Goal: Complete application form

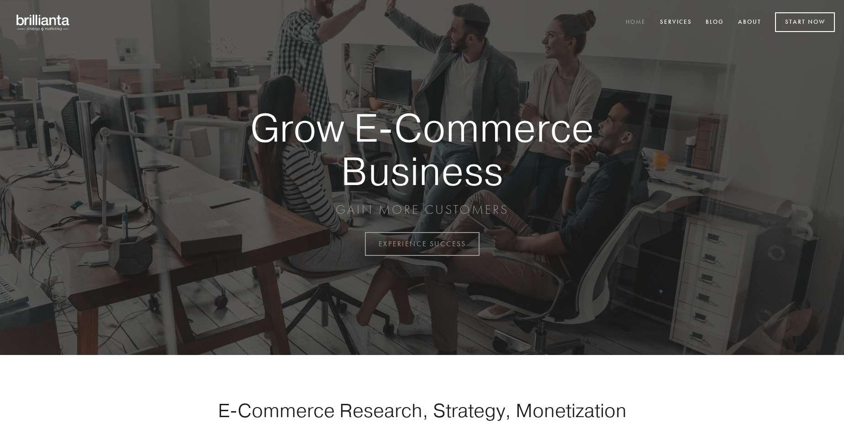
scroll to position [2394, 0]
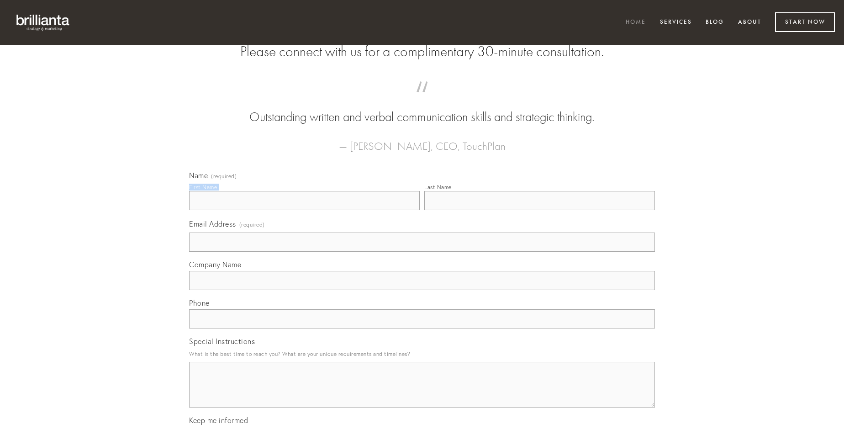
type input "[PERSON_NAME]"
click at [539, 210] on input "Last Name" at bounding box center [539, 200] width 231 height 19
type input "[PERSON_NAME]"
click at [422, 252] on input "Email Address (required)" at bounding box center [422, 241] width 466 height 19
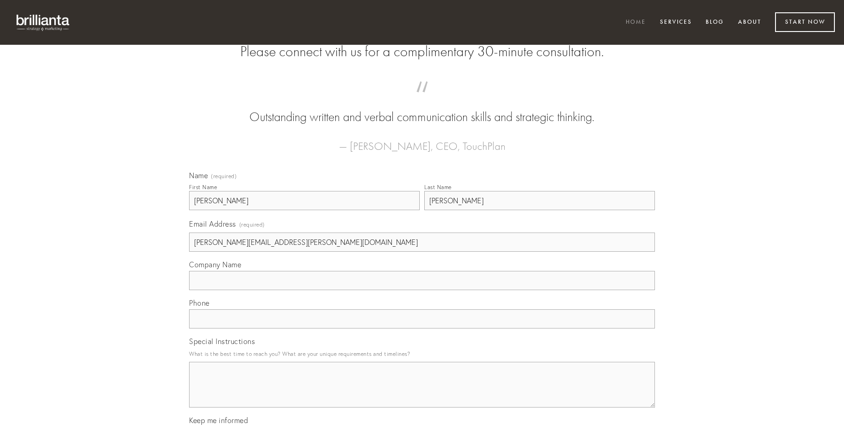
type input "[PERSON_NAME][EMAIL_ADDRESS][PERSON_NAME][DOMAIN_NAME]"
click at [422, 290] on input "Company Name" at bounding box center [422, 280] width 466 height 19
type input "canis"
click at [422, 328] on input "text" at bounding box center [422, 318] width 466 height 19
click at [422, 393] on textarea "Special Instructions" at bounding box center [422, 385] width 466 height 46
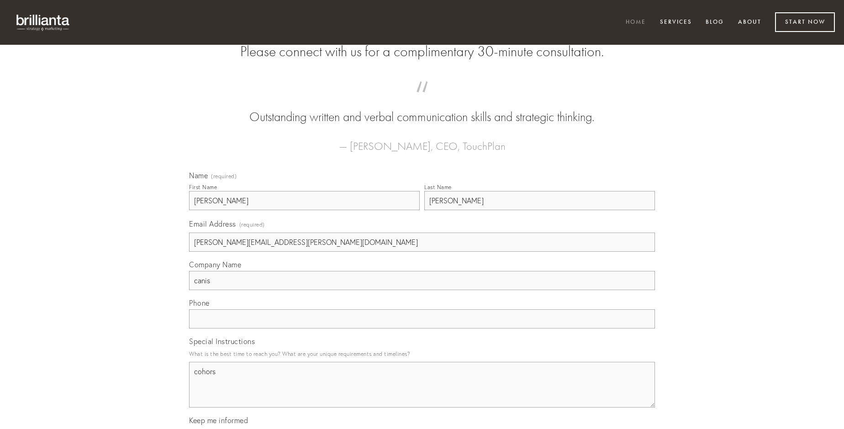
type textarea "cohors"
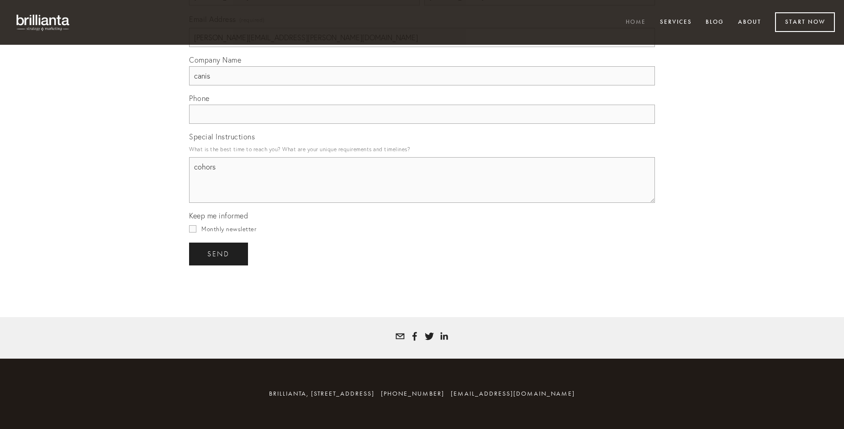
click at [219, 253] on span "send" at bounding box center [218, 254] width 22 height 8
